Goal: Task Accomplishment & Management: Use online tool/utility

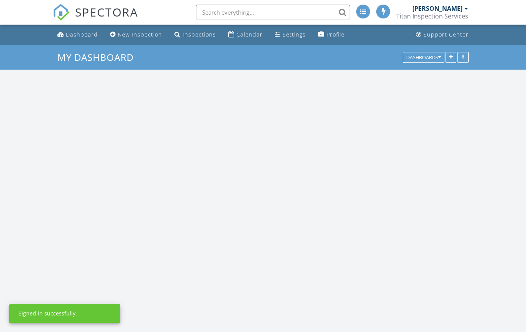
scroll to position [1222, 527]
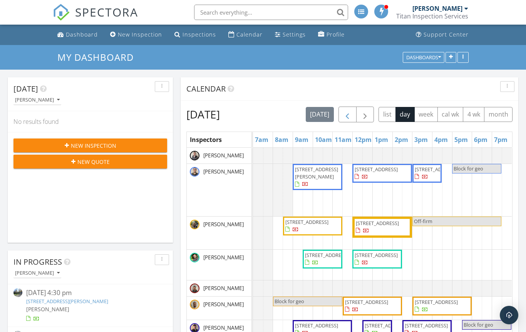
click at [352, 112] on span "button" at bounding box center [347, 114] width 9 height 9
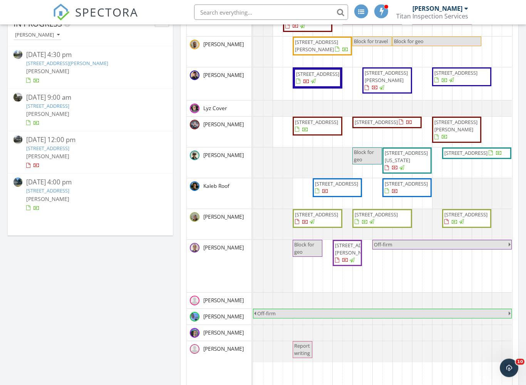
scroll to position [234, 0]
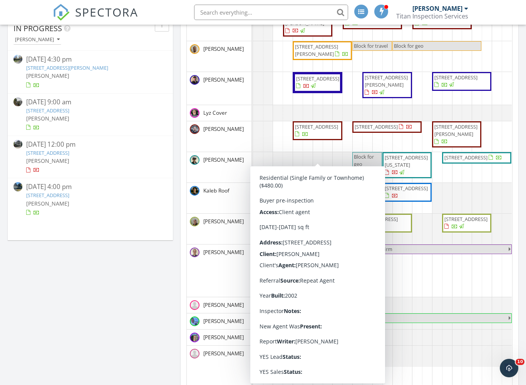
click at [320, 130] on span "18002 Tualco Rd, Monroe 98272" at bounding box center [316, 126] width 43 height 7
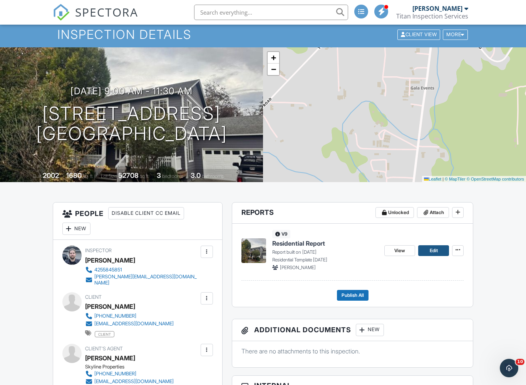
click at [434, 249] on span "Edit" at bounding box center [434, 251] width 8 height 8
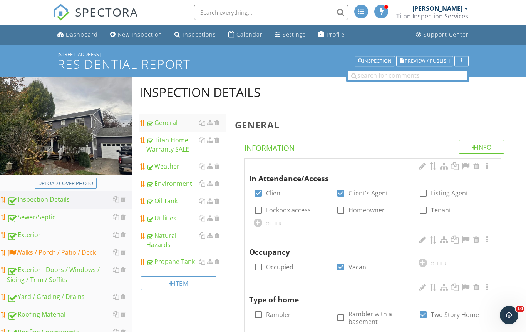
click at [52, 257] on div "Walks / Porch / Patio / Deck" at bounding box center [69, 253] width 125 height 10
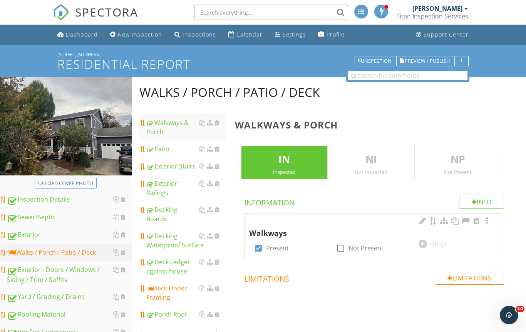
click at [170, 289] on div "Deck Under Framing" at bounding box center [185, 293] width 79 height 18
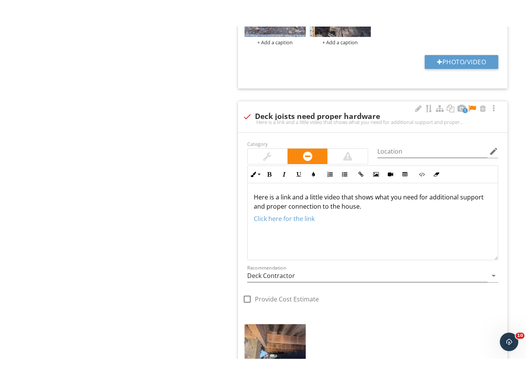
scroll to position [610, 0]
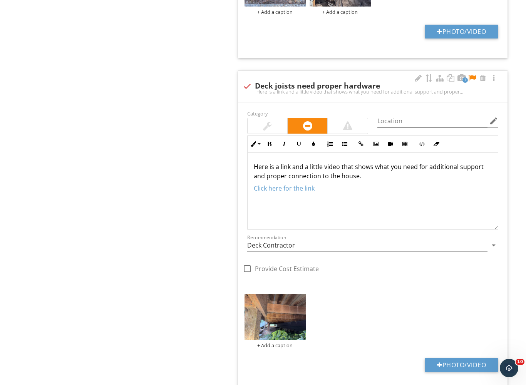
click at [470, 74] on div at bounding box center [472, 78] width 9 height 8
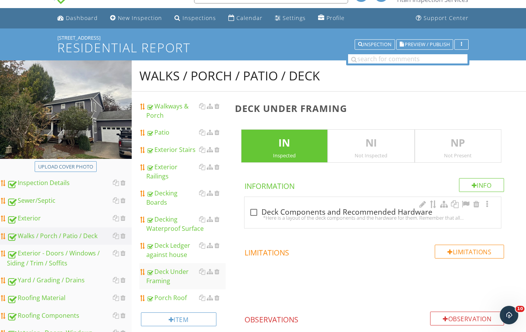
scroll to position [0, 0]
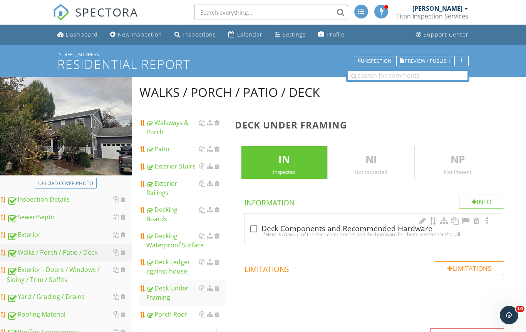
click at [57, 233] on div "Exterior" at bounding box center [69, 235] width 125 height 10
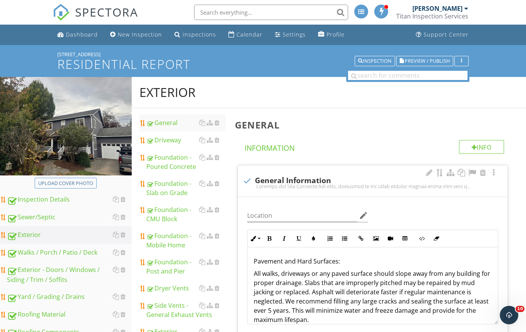
click at [170, 143] on div "Driveway" at bounding box center [185, 140] width 79 height 9
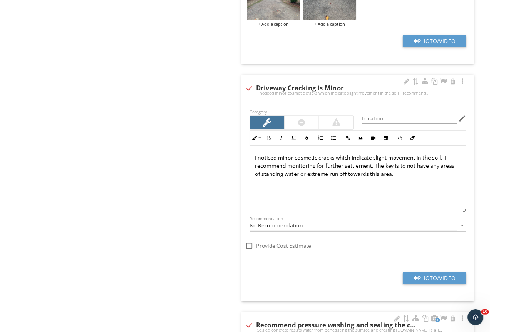
scroll to position [624, 0]
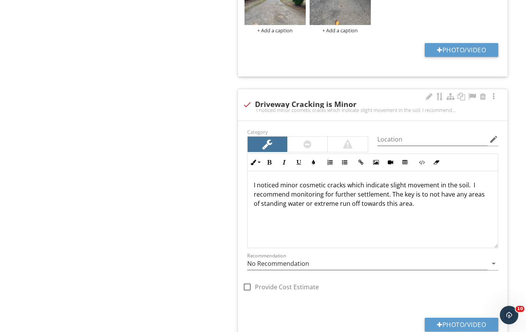
click at [375, 116] on div "check Driveway Cracking is Minor I noticed minor cosmetic cracks which indicate…" at bounding box center [373, 104] width 270 height 31
checkbox input "true"
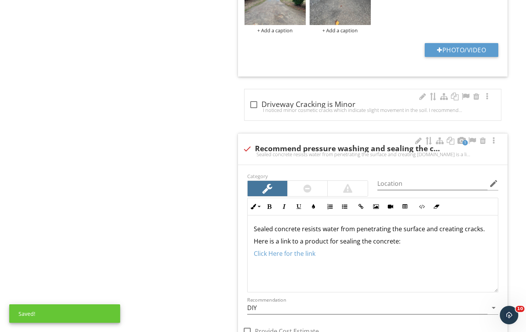
scroll to position [1, 0]
click at [352, 156] on div "check Recommend pressure washing and sealing the concrete Sealed concrete resis…" at bounding box center [373, 151] width 260 height 17
checkbox input "true"
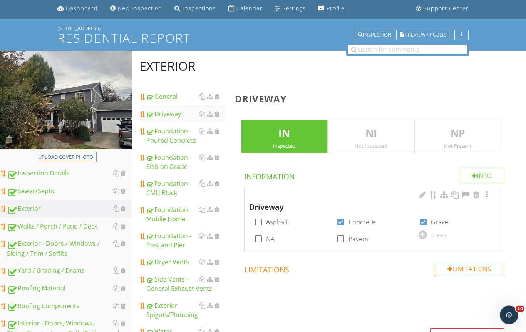
scroll to position [0, 0]
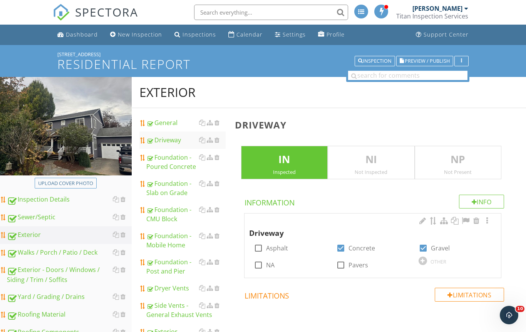
click at [177, 162] on div "Foundation - Poured Concrete" at bounding box center [185, 162] width 79 height 18
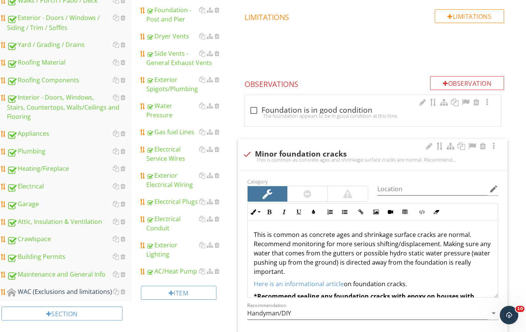
scroll to position [243, 0]
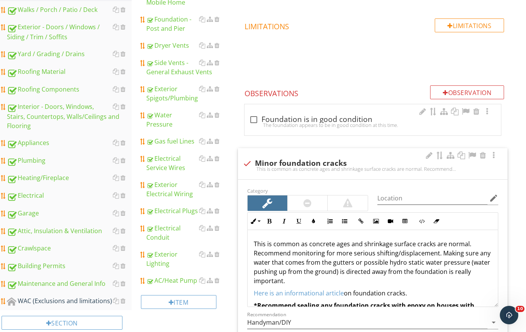
click at [370, 107] on div "check_box_outline_blank Foundation is in good condition The foundation appears …" at bounding box center [373, 119] width 257 height 31
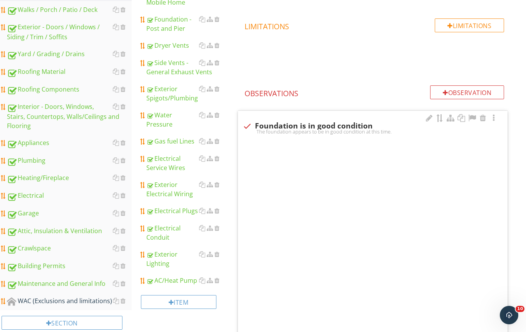
checkbox input "true"
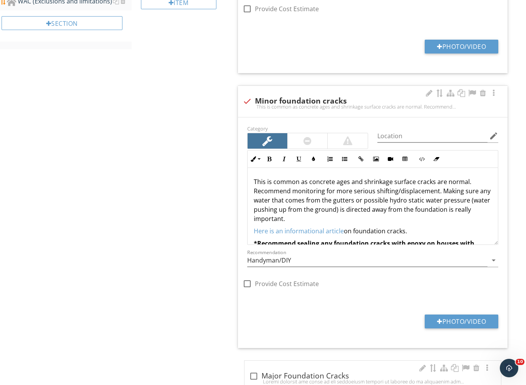
scroll to position [555, 0]
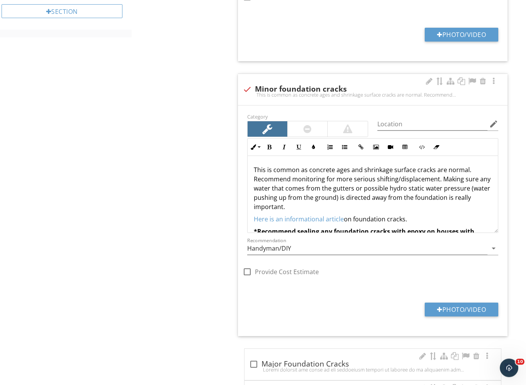
click at [386, 87] on div "check Minor foundation cracks" at bounding box center [373, 89] width 260 height 9
checkbox input "true"
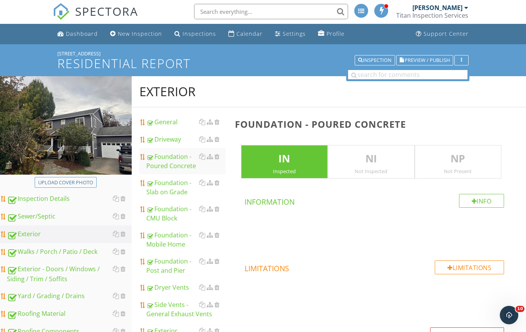
scroll to position [0, 0]
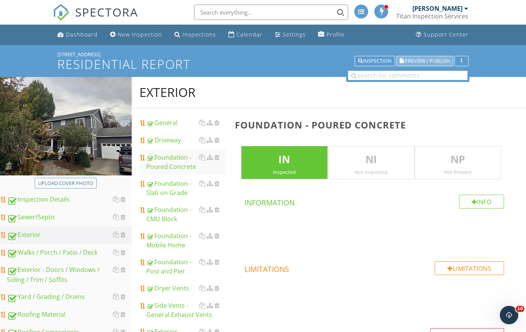
click at [429, 62] on span "Preview / Publish" at bounding box center [427, 61] width 45 height 5
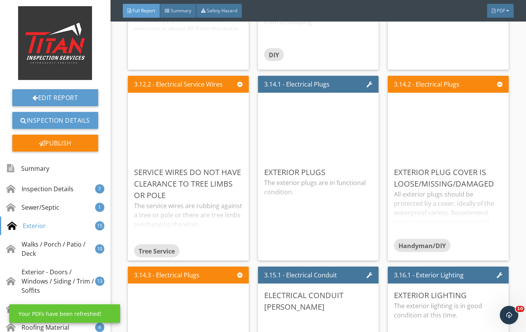
scroll to position [2342, 0]
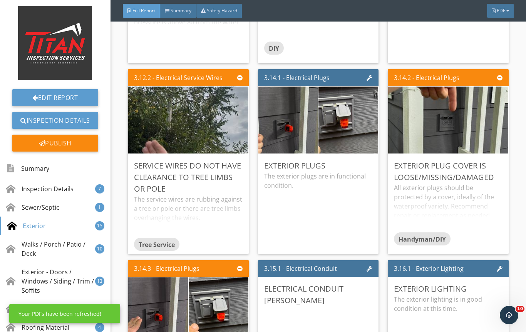
click at [0, 0] on div "Edit" at bounding box center [0, 0] width 0 height 0
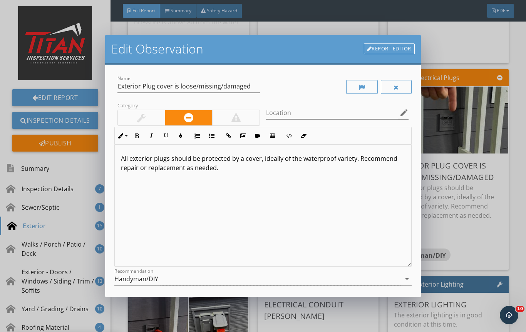
click at [141, 115] on div at bounding box center [141, 117] width 8 height 9
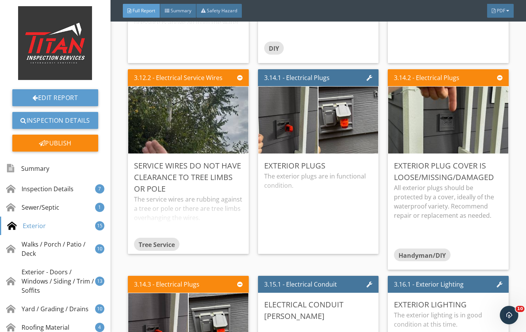
click at [455, 225] on div at bounding box center [263, 166] width 526 height 332
click at [0, 0] on div "Edit" at bounding box center [0, 0] width 0 height 0
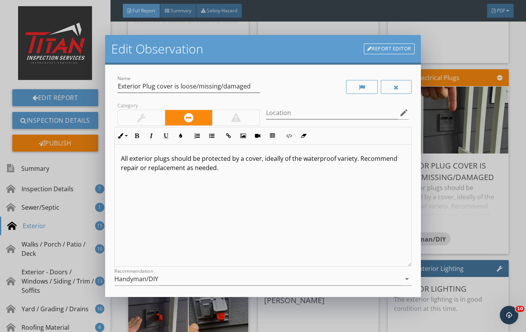
click at [143, 111] on div at bounding box center [141, 117] width 47 height 15
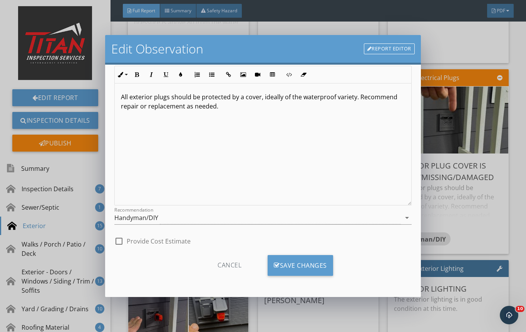
scroll to position [61, 0]
click at [313, 261] on div "Save Changes" at bounding box center [300, 265] width 65 height 21
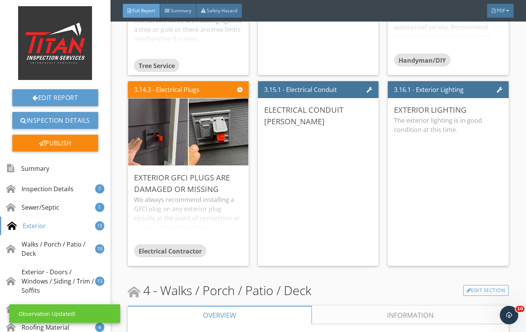
scroll to position [2525, 0]
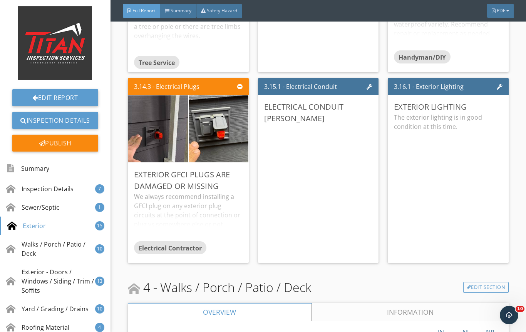
click at [0, 0] on div "Edit" at bounding box center [0, 0] width 0 height 0
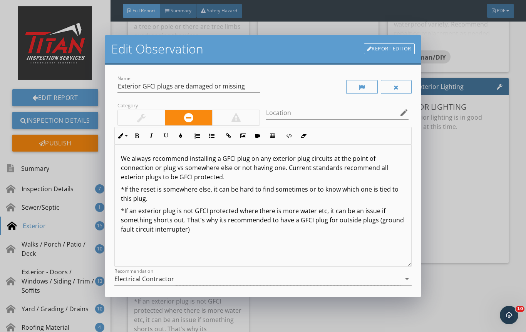
click at [144, 119] on div at bounding box center [141, 117] width 8 height 9
click at [319, 253] on div "We always recommend installing a GFCI plug on any exterior plug circuits at the…" at bounding box center [263, 206] width 297 height 122
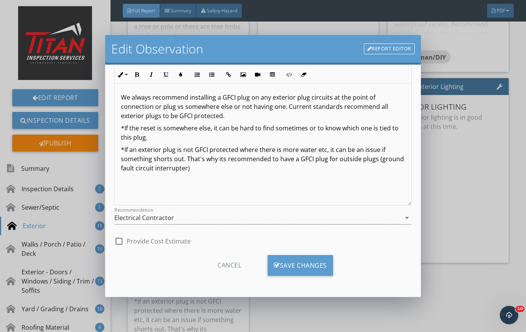
scroll to position [61, 0]
click at [296, 267] on div "Save Changes" at bounding box center [300, 265] width 65 height 21
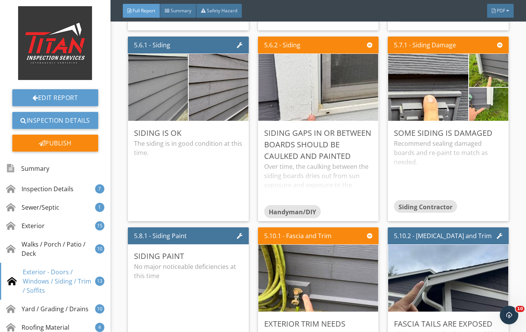
scroll to position [4410, 0]
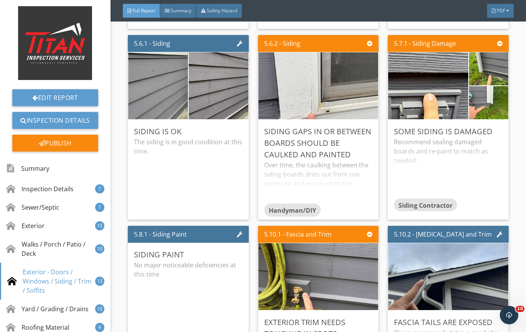
click at [0, 0] on div "Edit" at bounding box center [0, 0] width 0 height 0
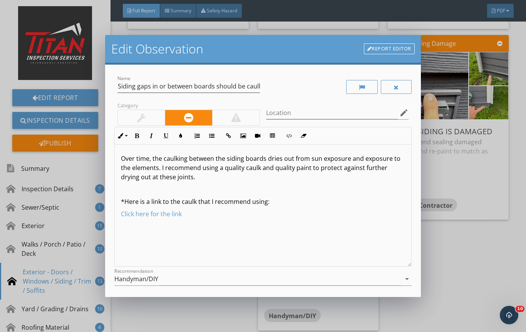
click at [246, 156] on p "Over time, the caulking between the siding boards dries out from sun exposure a…" at bounding box center [263, 168] width 284 height 28
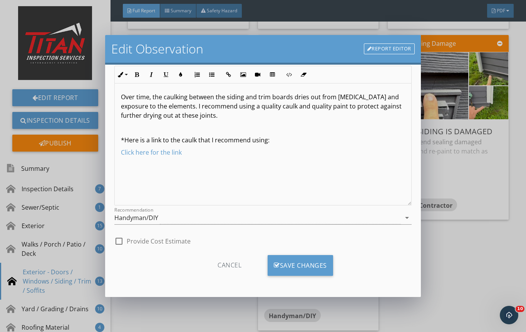
scroll to position [61, 0]
click at [307, 266] on div "Save Changes" at bounding box center [300, 265] width 65 height 21
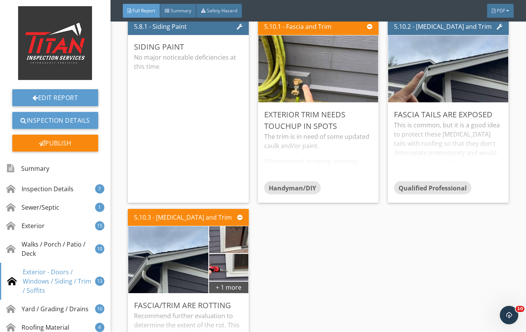
scroll to position [4731, 0]
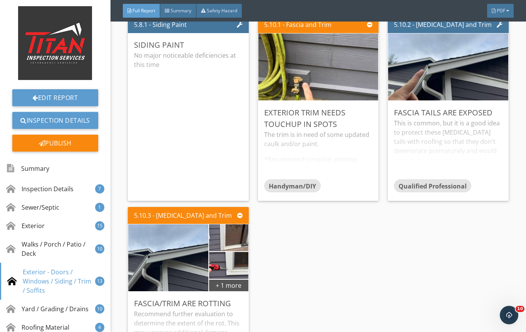
click at [0, 0] on div "Edit" at bounding box center [0, 0] width 0 height 0
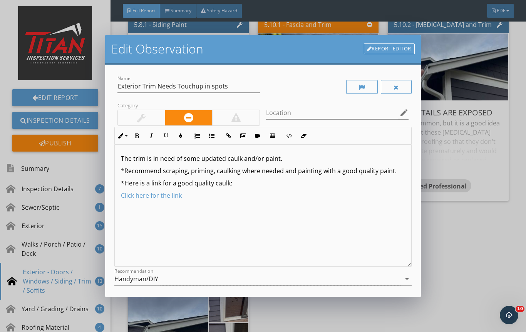
click at [135, 119] on div at bounding box center [141, 117] width 47 height 15
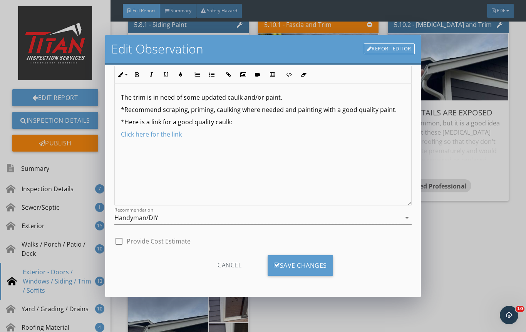
scroll to position [61, 0]
click at [302, 269] on div "Save Changes" at bounding box center [300, 265] width 65 height 21
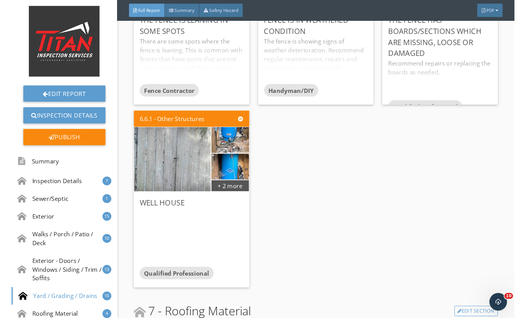
scroll to position [5812, 0]
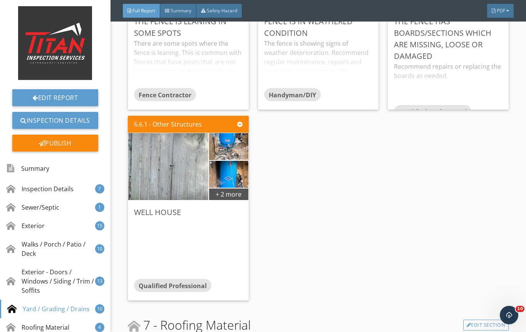
click at [0, 0] on div "Edit" at bounding box center [0, 0] width 0 height 0
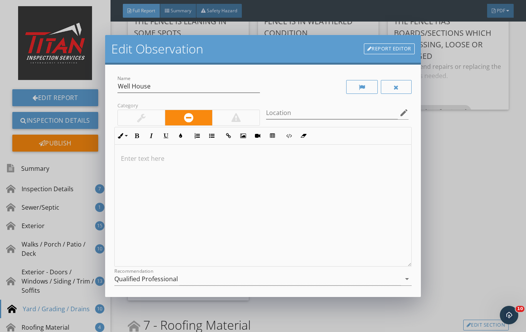
click at [241, 191] on div at bounding box center [263, 206] width 297 height 122
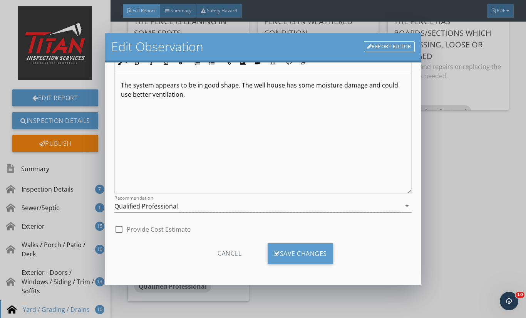
scroll to position [71, 0]
click at [295, 253] on div "Save Changes" at bounding box center [300, 253] width 65 height 21
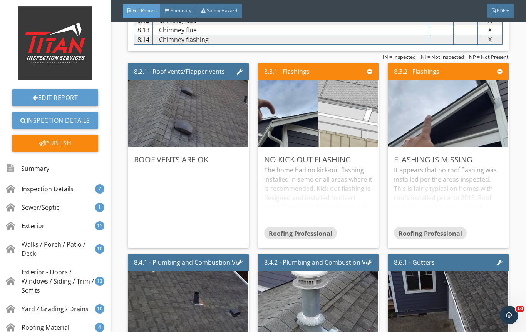
scroll to position [6807, 0]
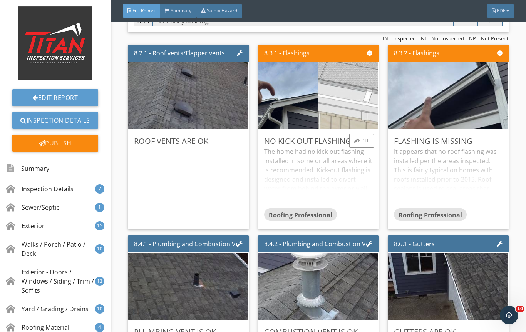
click at [353, 99] on img at bounding box center [348, 95] width 149 height 121
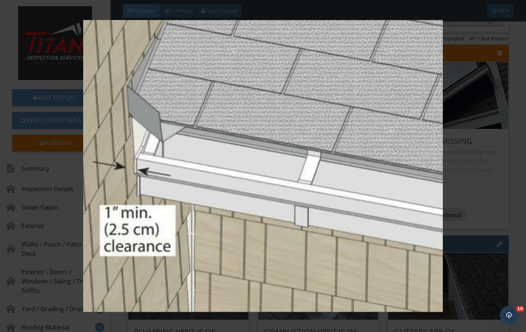
click at [462, 161] on img at bounding box center [263, 166] width 477 height 292
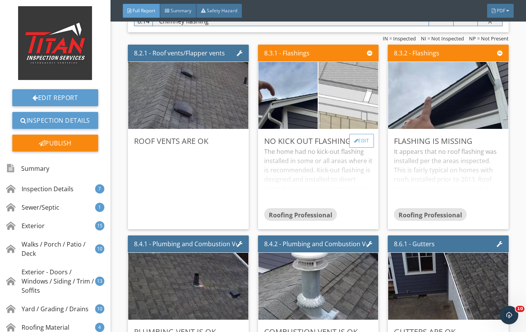
click at [364, 143] on div "Edit" at bounding box center [361, 141] width 25 height 14
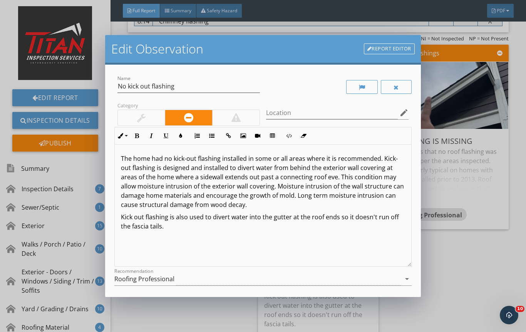
click at [137, 119] on div at bounding box center [141, 117] width 8 height 9
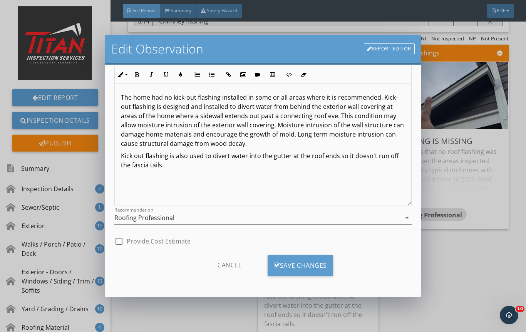
scroll to position [61, 0]
click at [310, 270] on div "Save Changes" at bounding box center [300, 265] width 65 height 21
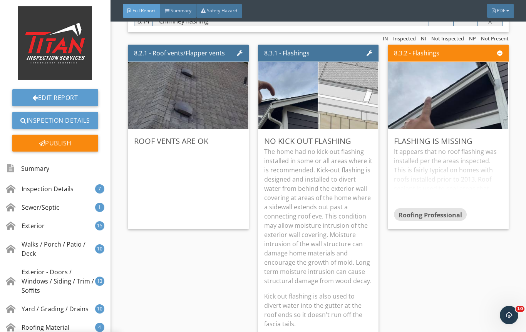
scroll to position [0, 0]
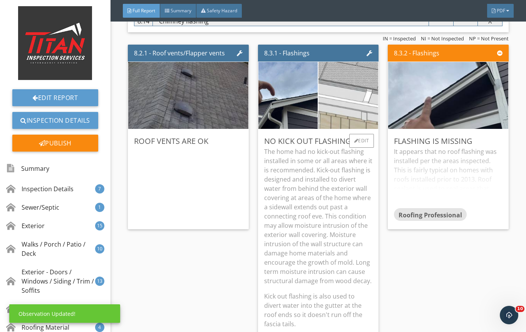
click at [325, 223] on p "The home had no kick-out flashing installed in some or all areas where it is re…" at bounding box center [318, 216] width 109 height 139
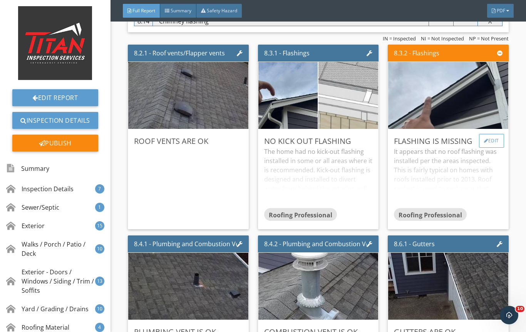
click at [492, 141] on div "Edit" at bounding box center [491, 141] width 25 height 14
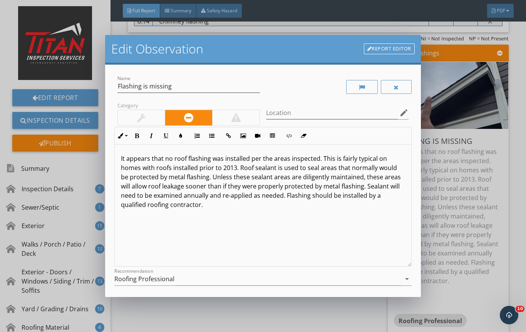
click at [144, 116] on div at bounding box center [141, 117] width 8 height 9
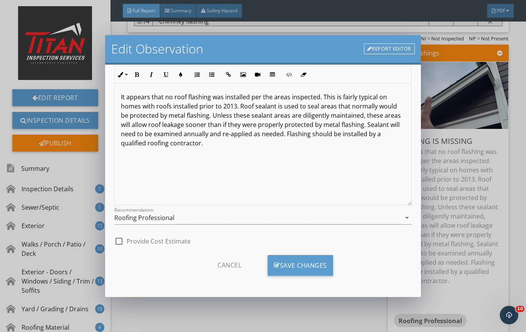
scroll to position [61, 0]
click at [305, 267] on div "Save Changes" at bounding box center [300, 265] width 65 height 21
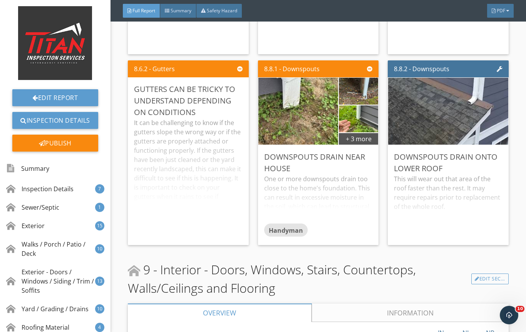
scroll to position [7281, 0]
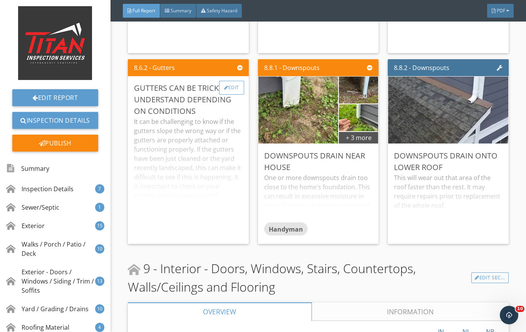
click at [230, 84] on div "Edit" at bounding box center [231, 88] width 25 height 14
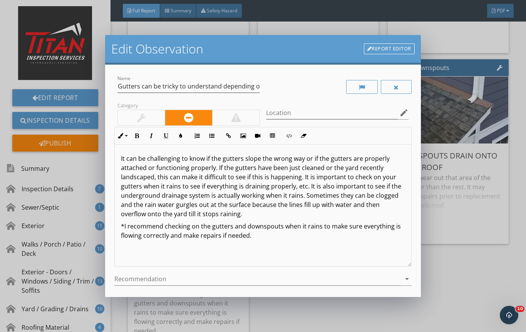
click at [142, 116] on div at bounding box center [141, 117] width 8 height 9
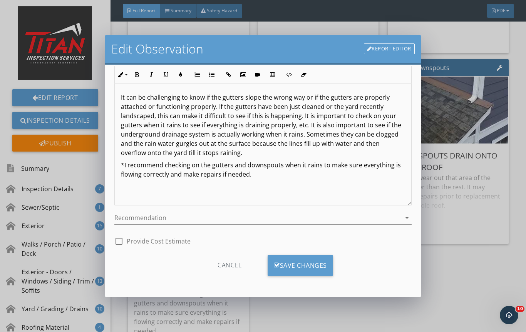
scroll to position [61, 0]
click at [298, 265] on div "Save Changes" at bounding box center [300, 265] width 65 height 21
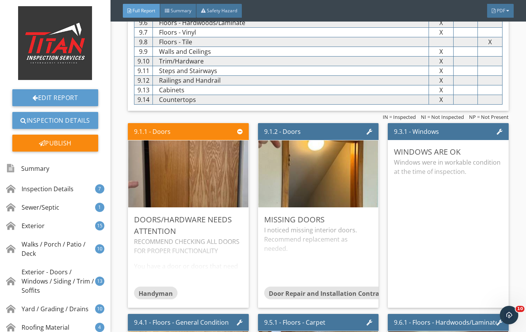
scroll to position [7791, 0]
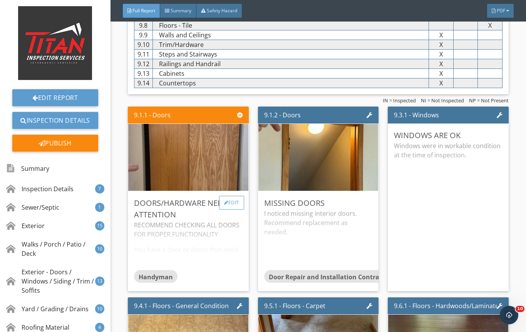
click at [232, 196] on div "Edit" at bounding box center [231, 203] width 25 height 14
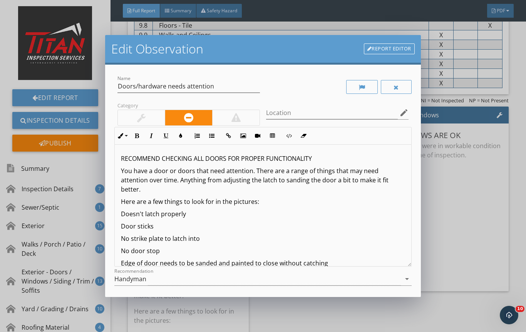
click at [139, 116] on div at bounding box center [141, 117] width 8 height 9
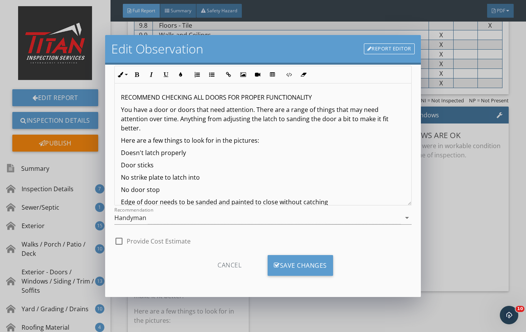
scroll to position [61, 0]
click at [302, 270] on div "Save Changes" at bounding box center [300, 265] width 65 height 21
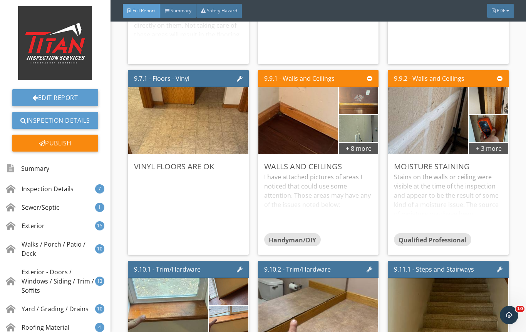
scroll to position [8548, 0]
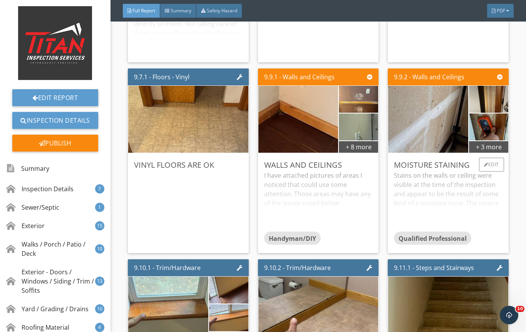
click at [468, 171] on div "Stains on the walls or ceiling were visible at the time of the inspection and a…" at bounding box center [448, 201] width 109 height 61
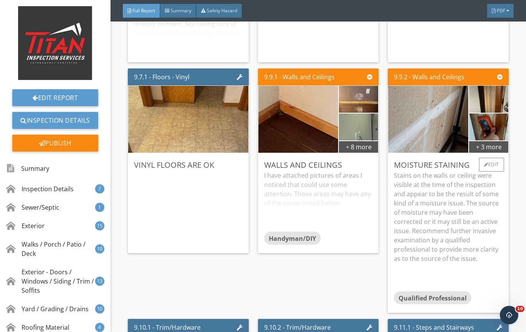
click at [470, 191] on p "Stains on the walls or ceiling were visible at the time of the inspection and a…" at bounding box center [448, 217] width 109 height 92
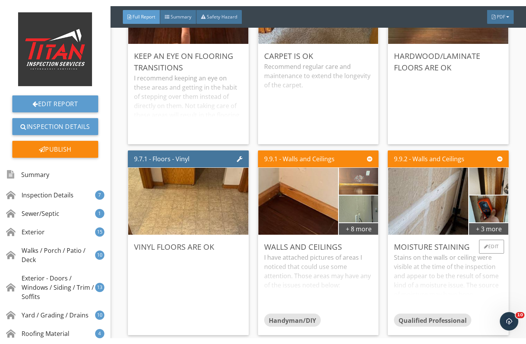
scroll to position [8469, 0]
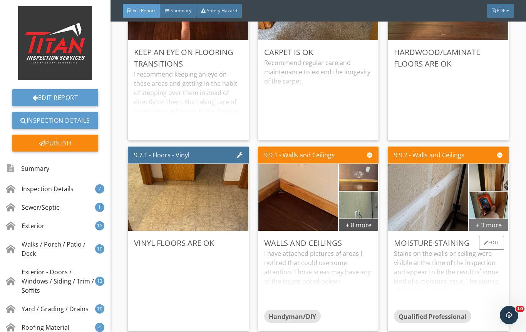
click at [492, 219] on div "+ 3 more" at bounding box center [488, 225] width 39 height 12
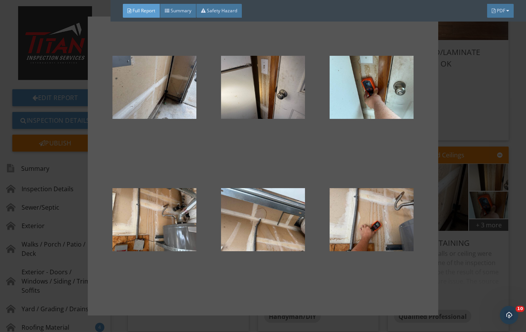
click at [470, 234] on div at bounding box center [263, 166] width 526 height 332
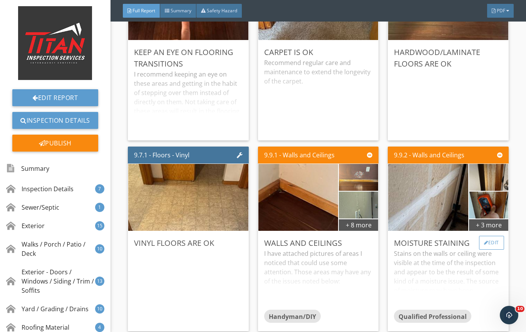
click at [493, 236] on div "Edit" at bounding box center [491, 243] width 25 height 14
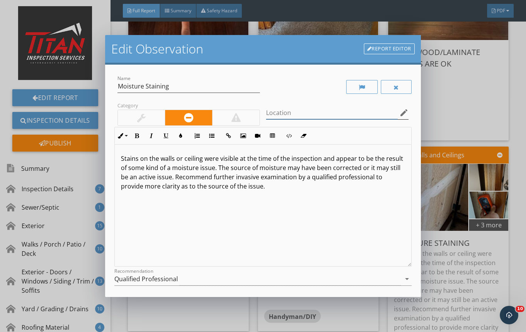
click at [307, 107] on input "Location" at bounding box center [332, 113] width 132 height 13
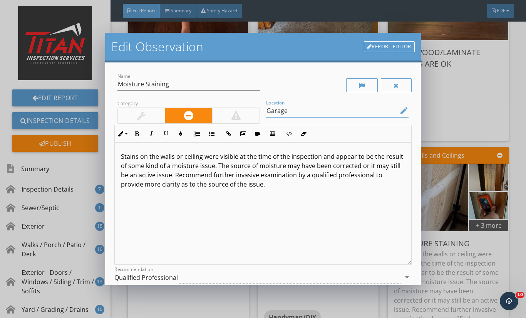
type input "Garage"
click at [290, 197] on div "Stains on the walls or ceiling were visible at the time of the inspection and a…" at bounding box center [263, 204] width 297 height 122
